Goal: Task Accomplishment & Management: Manage account settings

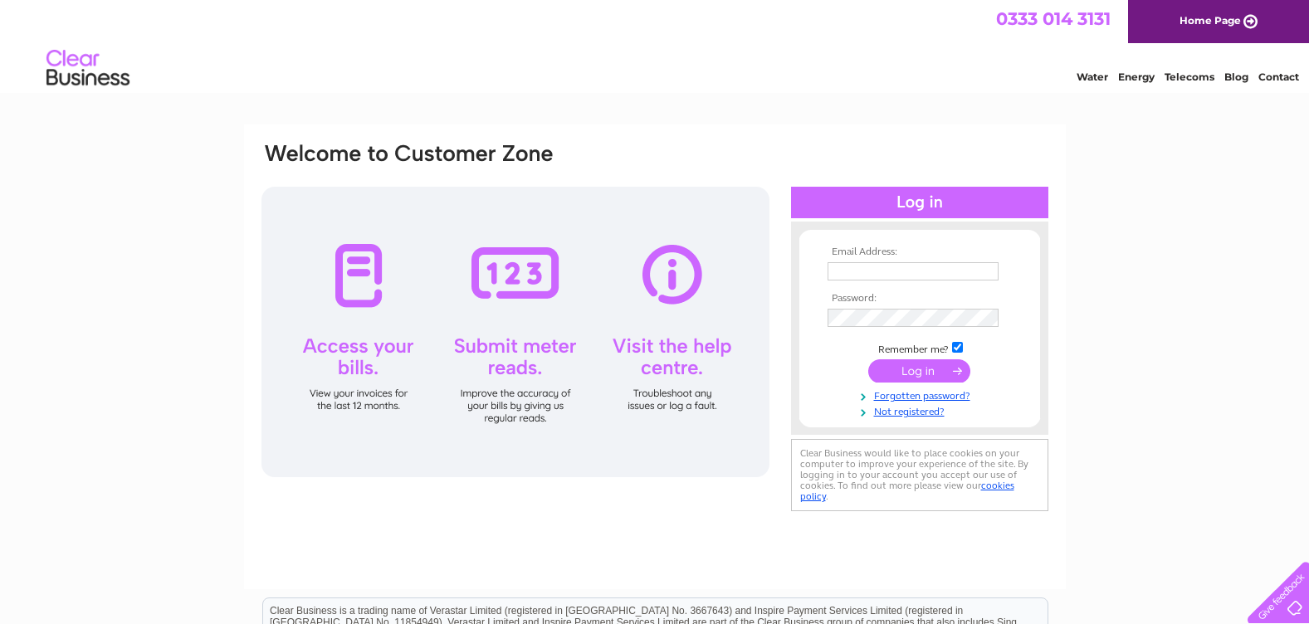
type input "syslinkadmin@scotborders.gov.uk"
click at [928, 371] on input "submit" at bounding box center [919, 370] width 102 height 23
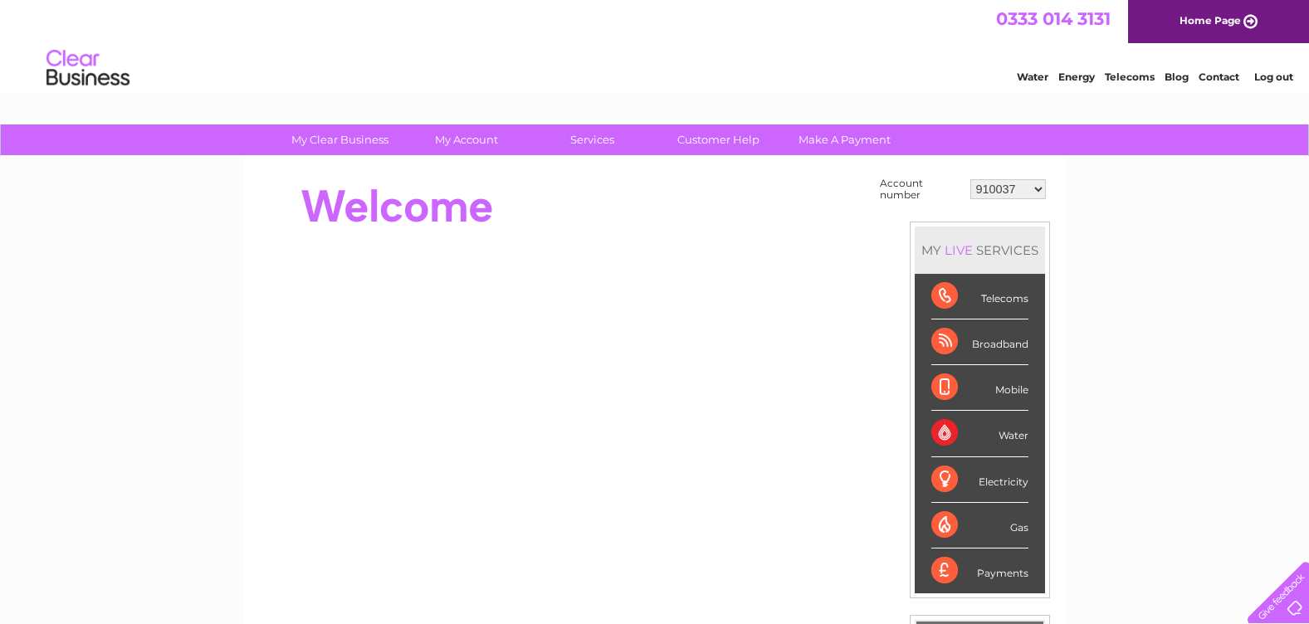
click at [1039, 192] on select "910037 918935 983688 985369 991829 994056 996306 1093761 1114462 1114478 112147…" at bounding box center [1009, 189] width 76 height 20
click at [1035, 193] on select "910037 918935 983688 985369 991829 994056 996306 1093761 1114462 1114478 112147…" at bounding box center [1009, 189] width 76 height 20
select select "30324379"
click at [971, 179] on select "910037 918935 983688 985369 991829 994056 996306 1093761 1114462 1114478 112147…" at bounding box center [1009, 189] width 76 height 20
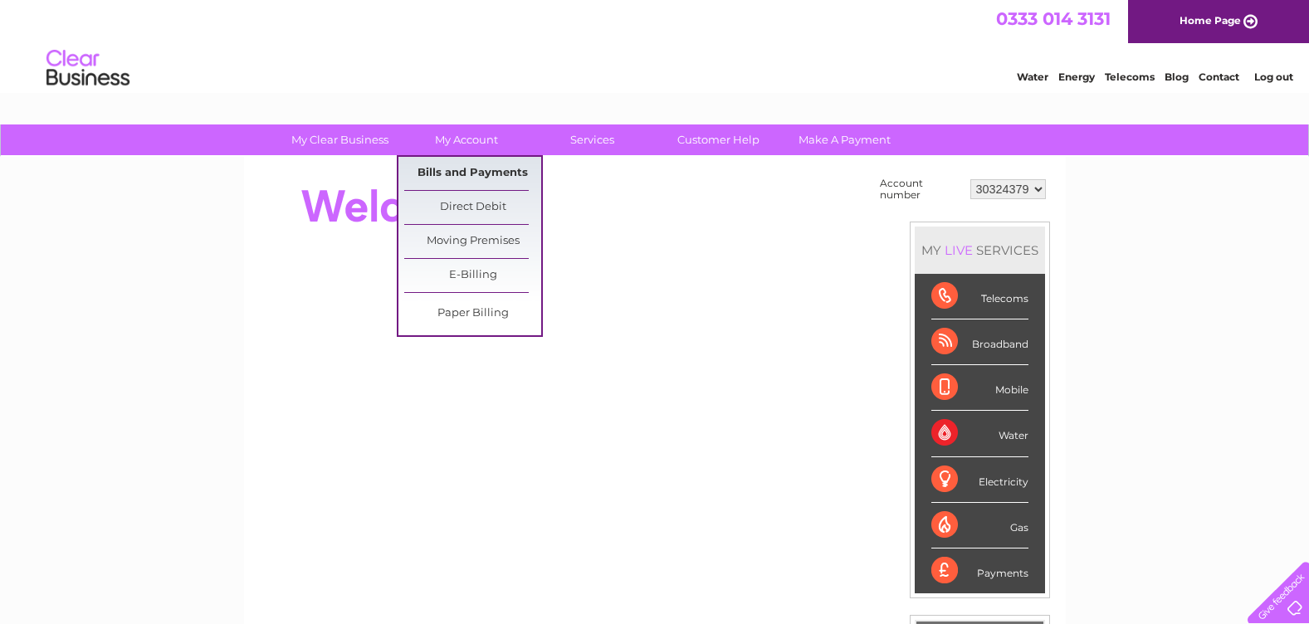
click at [446, 173] on link "Bills and Payments" at bounding box center [472, 173] width 137 height 33
click at [458, 170] on link "Bills and Payments" at bounding box center [472, 173] width 137 height 33
